Goal: Task Accomplishment & Management: Manage account settings

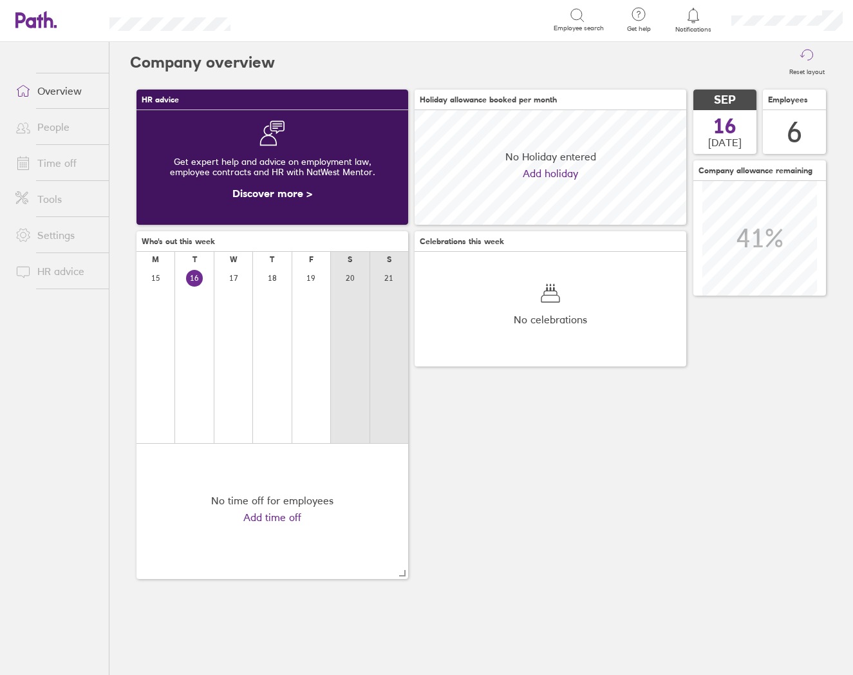
scroll to position [115, 272]
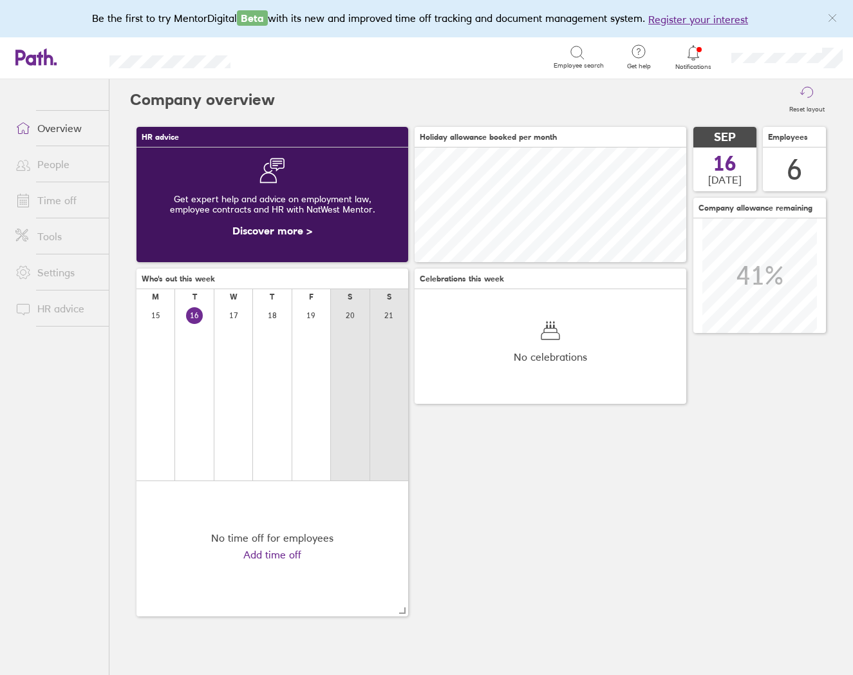
click at [61, 164] on link "People" at bounding box center [57, 164] width 104 height 26
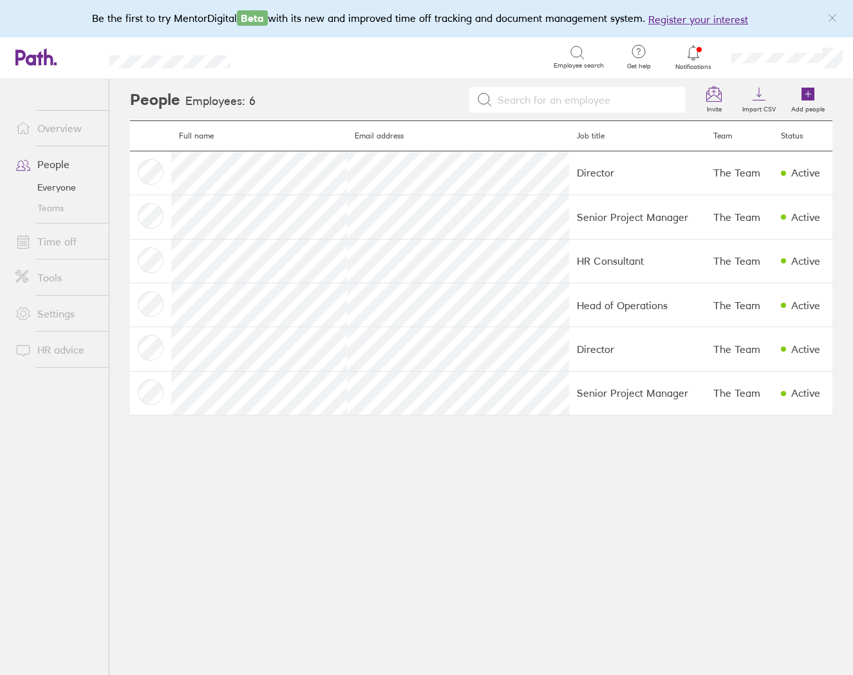
click at [705, 50] on div at bounding box center [694, 53] width 42 height 18
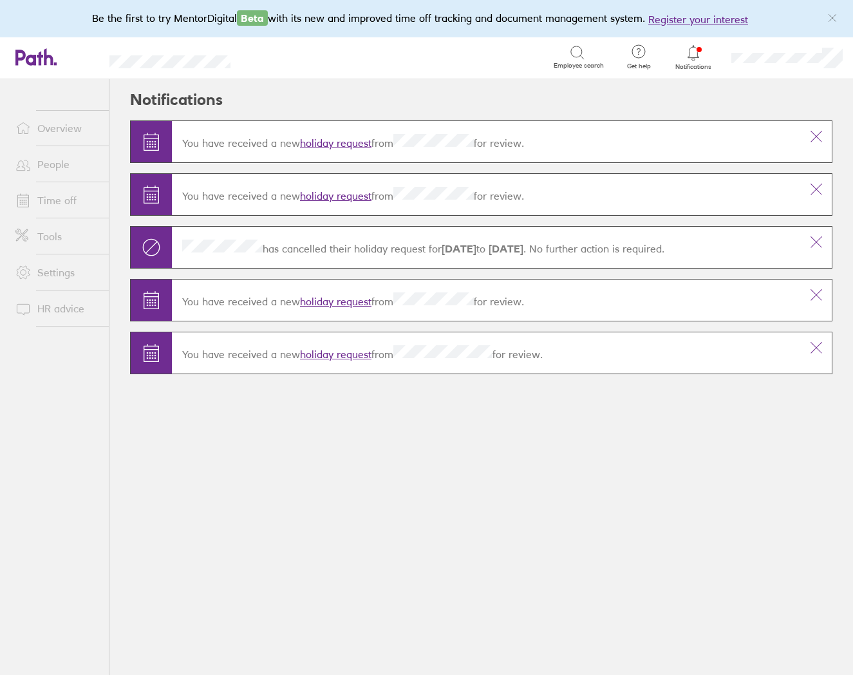
click at [342, 141] on link "holiday request" at bounding box center [335, 143] width 71 height 13
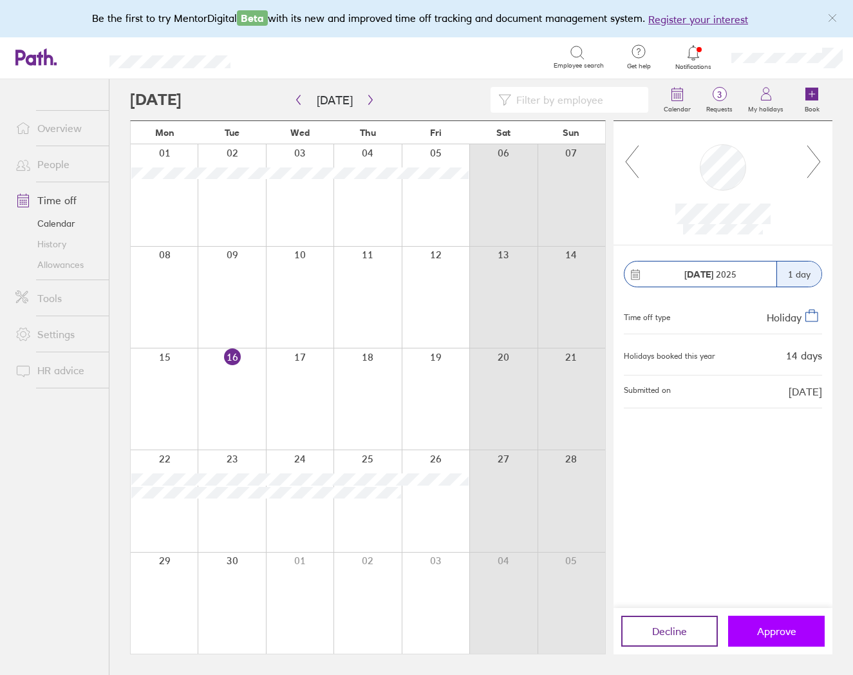
click at [772, 628] on span "Approve" at bounding box center [776, 631] width 39 height 12
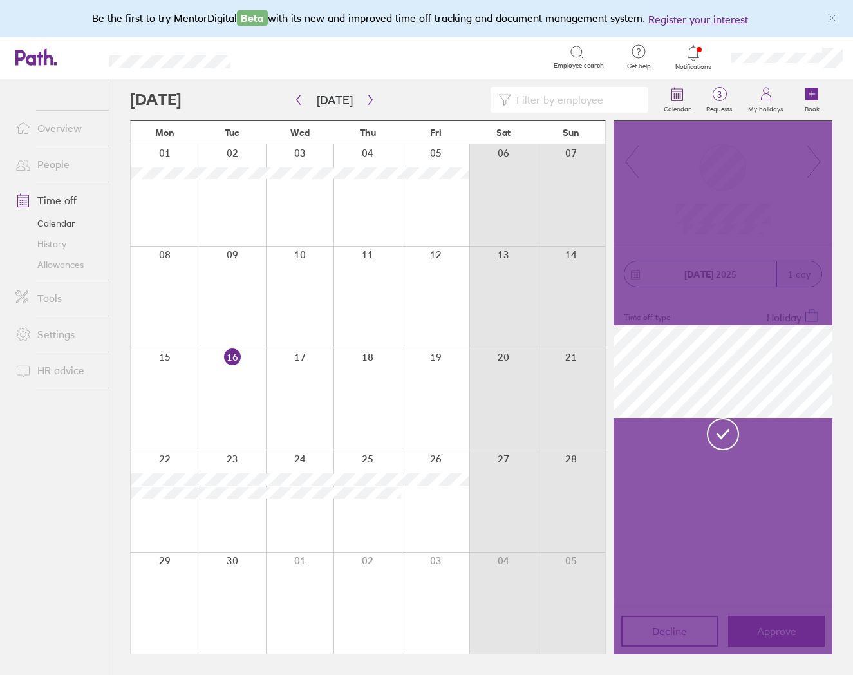
click at [688, 49] on icon at bounding box center [693, 52] width 15 height 15
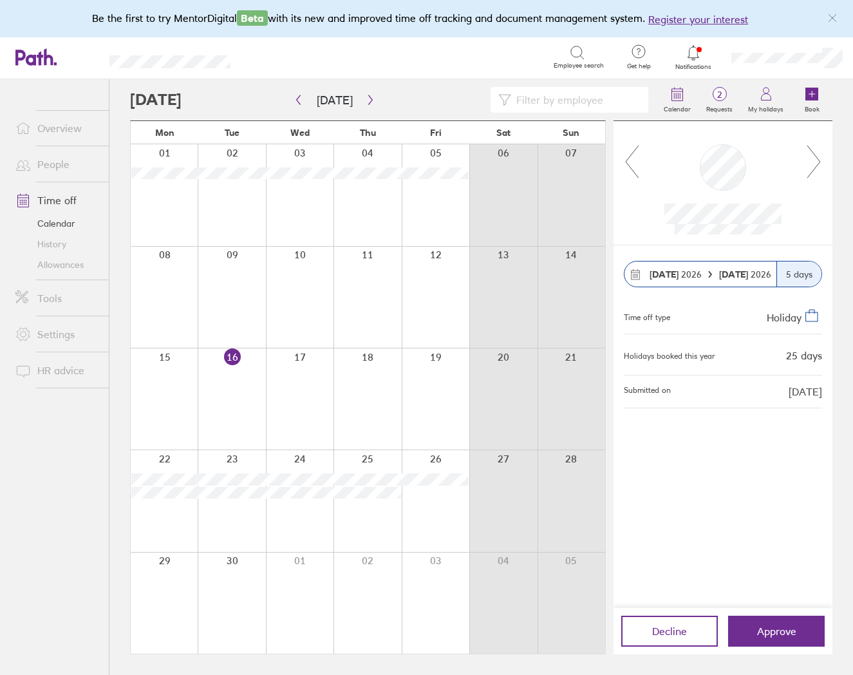
click at [693, 55] on icon at bounding box center [693, 52] width 15 height 15
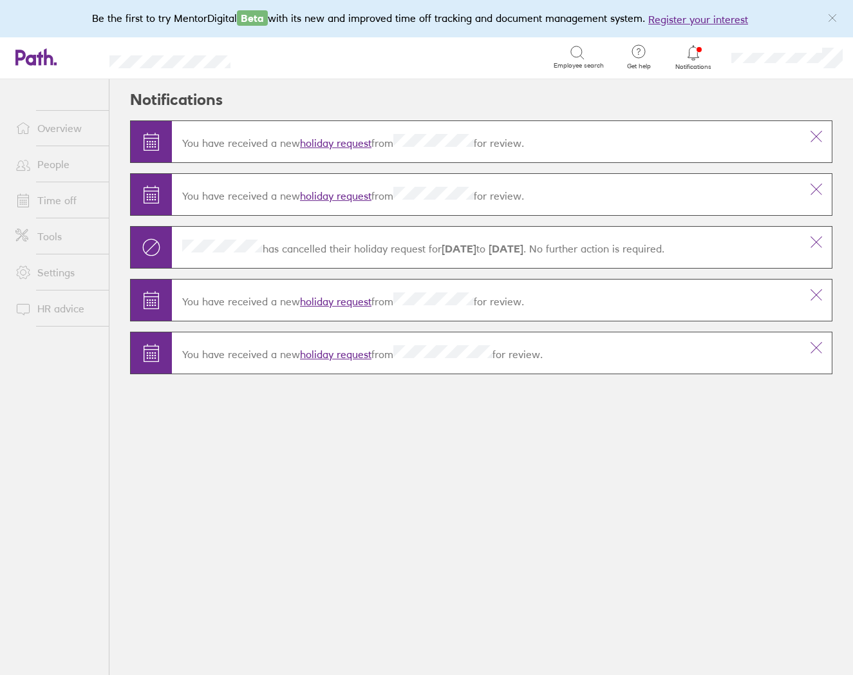
click at [345, 140] on link "holiday request" at bounding box center [335, 143] width 71 height 13
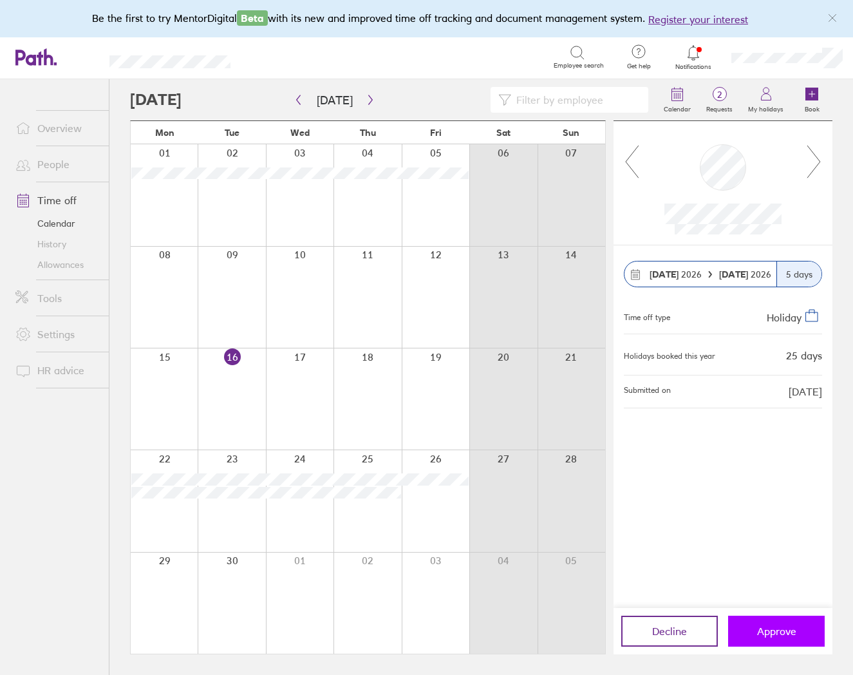
click at [774, 625] on span "Approve" at bounding box center [776, 631] width 39 height 12
click at [692, 53] on icon at bounding box center [693, 52] width 15 height 15
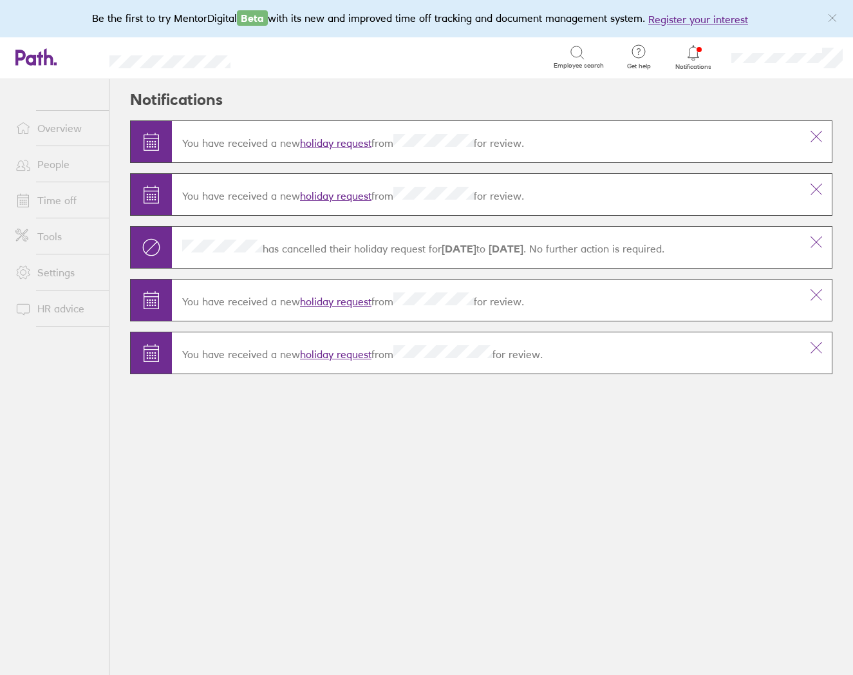
click at [354, 141] on link "holiday request" at bounding box center [335, 143] width 71 height 13
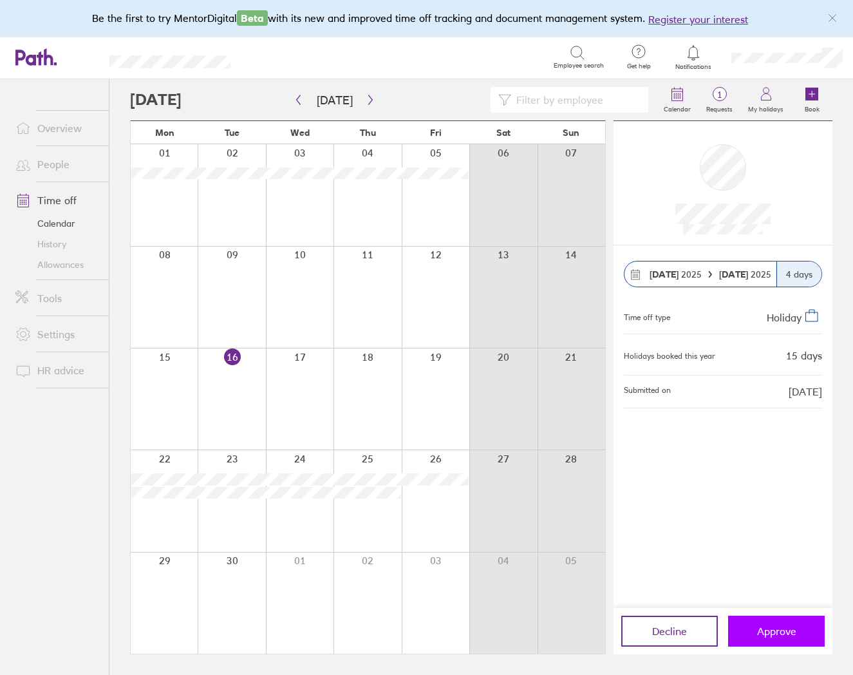
click at [774, 626] on span "Approve" at bounding box center [776, 631] width 39 height 12
click at [691, 54] on icon at bounding box center [693, 52] width 15 height 15
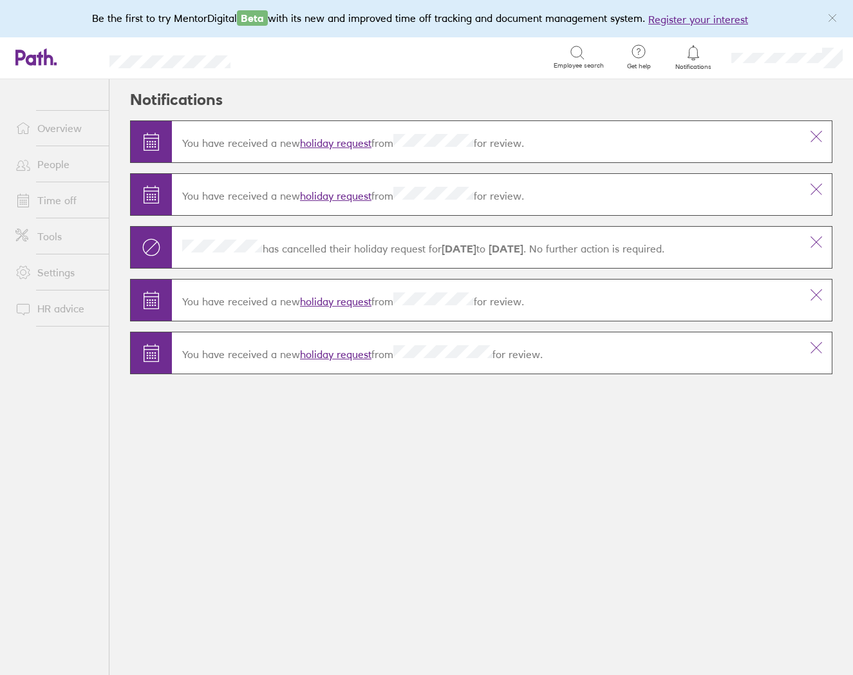
click at [339, 142] on link "holiday request" at bounding box center [335, 143] width 71 height 13
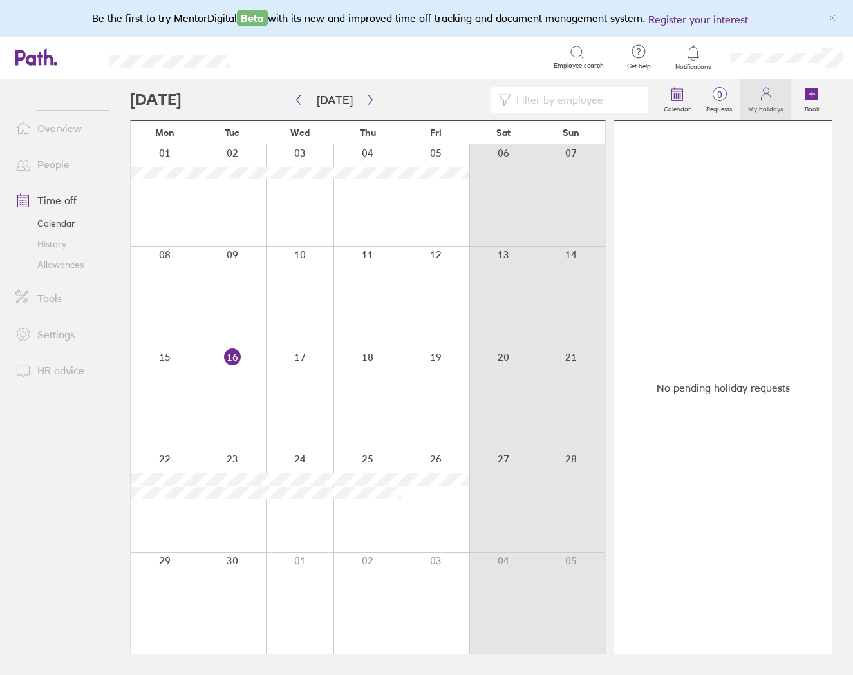
click at [764, 104] on label "My holidays" at bounding box center [766, 108] width 51 height 12
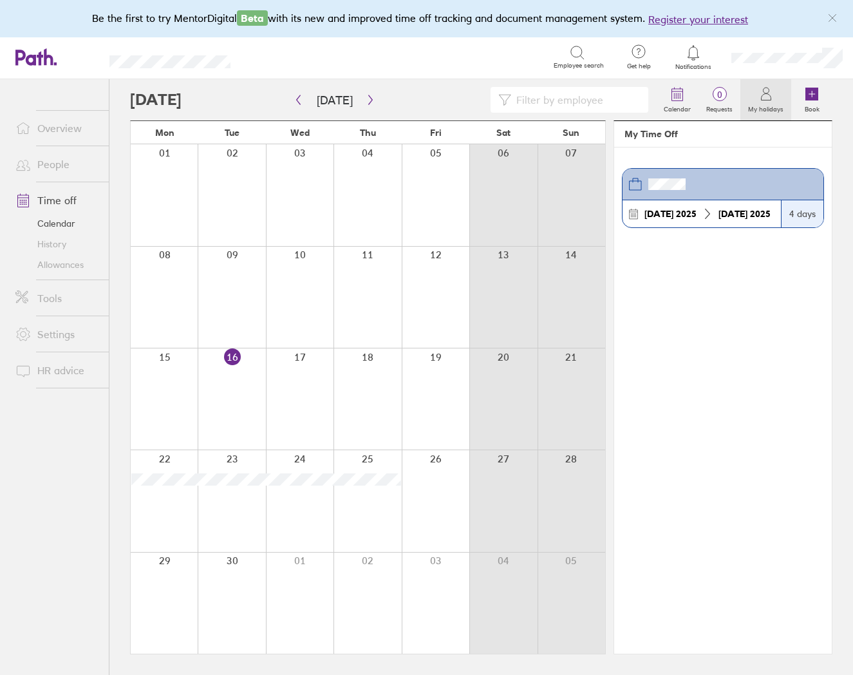
click at [58, 263] on link "Allowances" at bounding box center [57, 264] width 104 height 21
